Goal: Navigation & Orientation: Find specific page/section

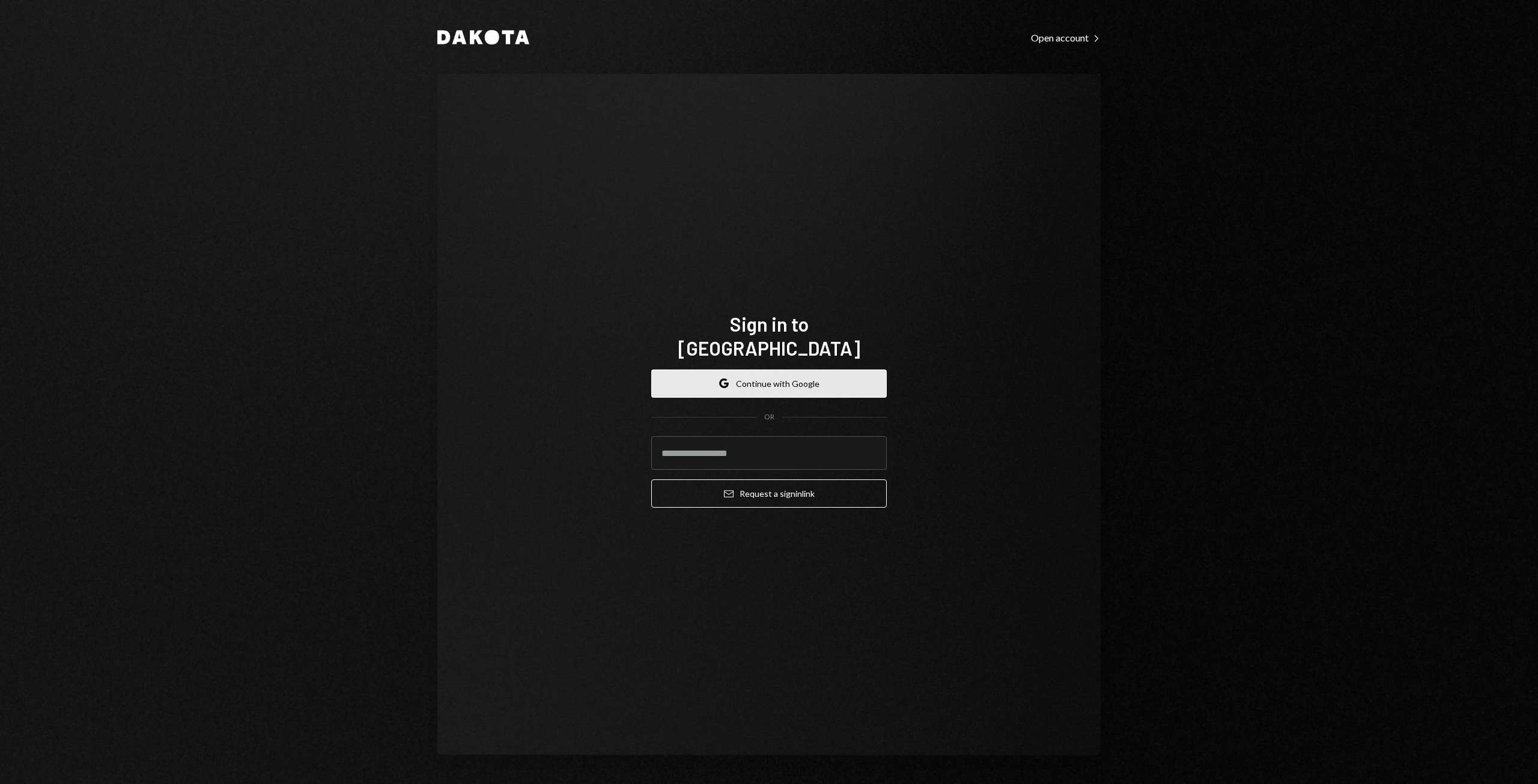
click at [760, 370] on button "Google Continue with Google" at bounding box center [768, 384] width 235 height 28
click at [740, 450] on input "email" at bounding box center [768, 452] width 235 height 34
type input "**********"
click at [781, 370] on button "Google Continue with Google" at bounding box center [768, 384] width 235 height 28
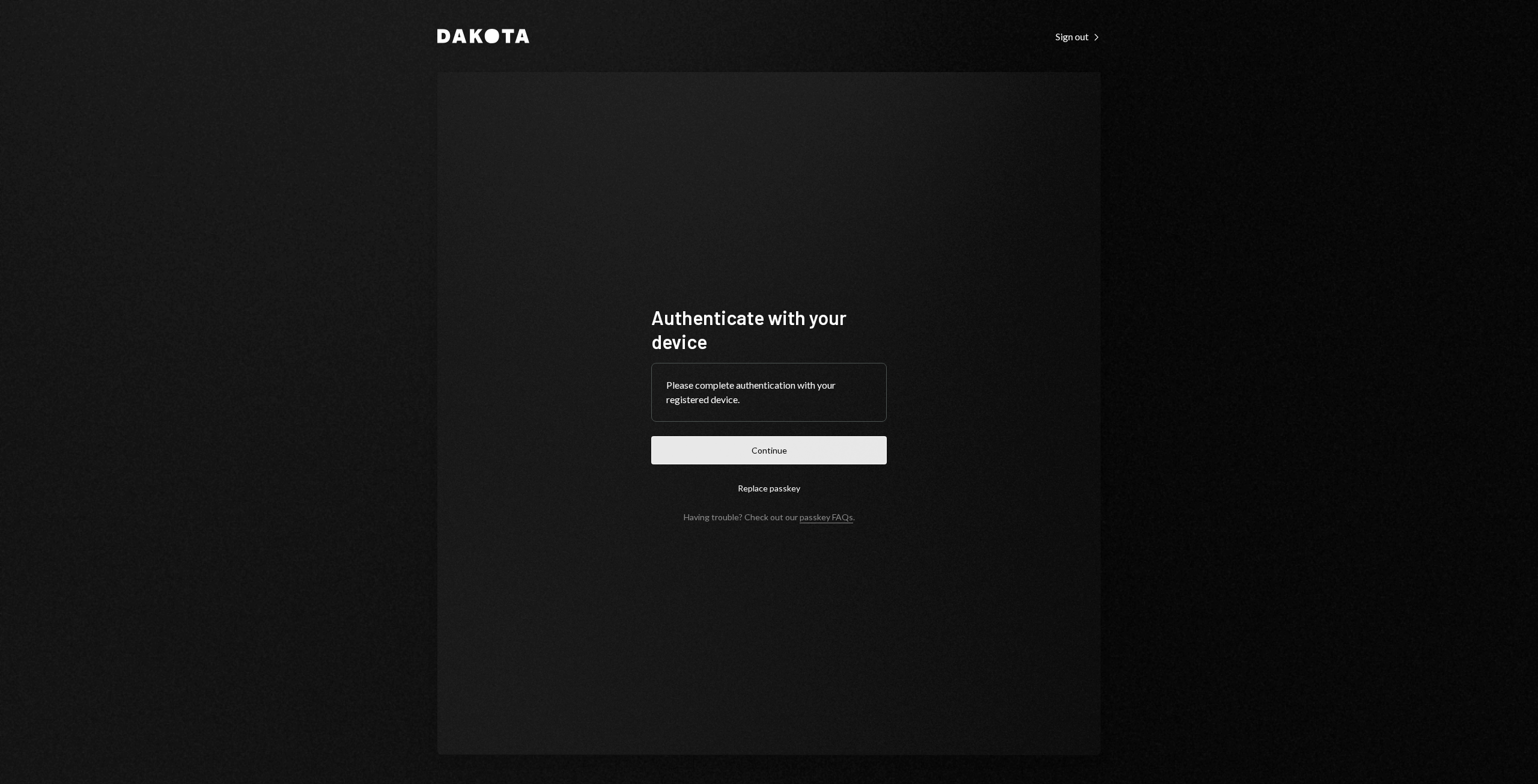
click at [720, 449] on button "Continue" at bounding box center [768, 450] width 235 height 28
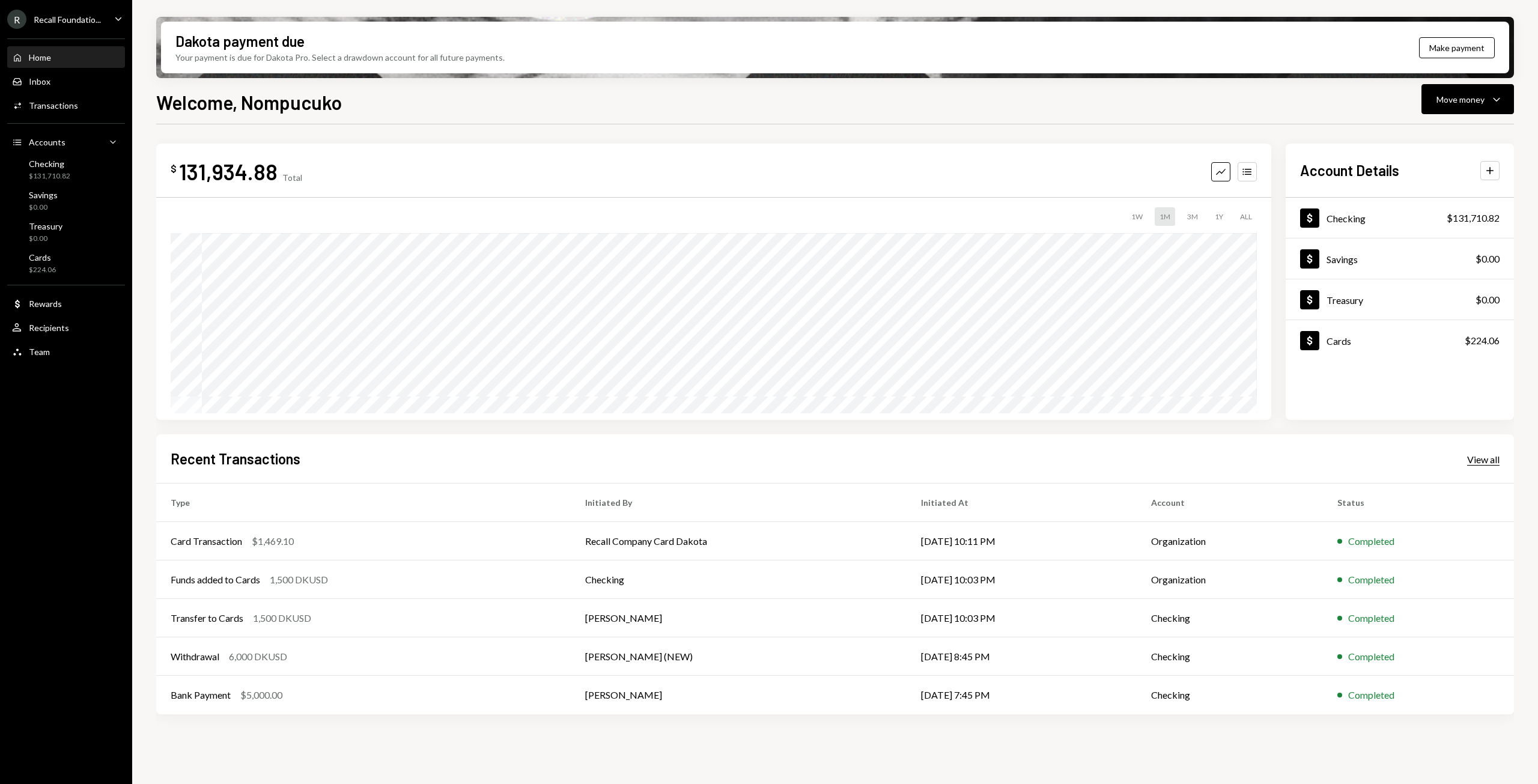
click at [1483, 459] on div "View all" at bounding box center [1483, 460] width 33 height 12
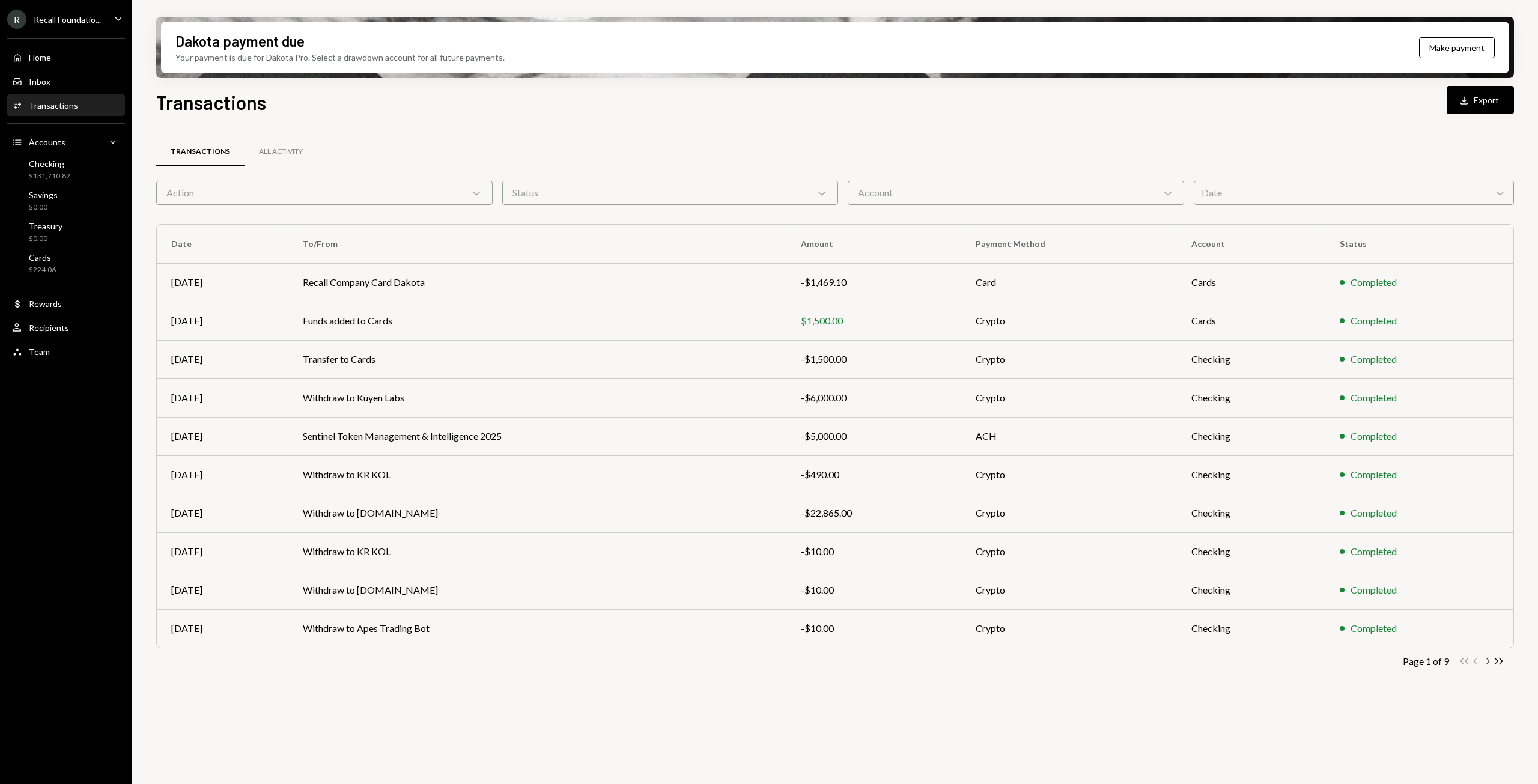
click at [1485, 661] on icon "Chevron Right" at bounding box center [1488, 661] width 12 height 12
